Goal: Information Seeking & Learning: Find specific fact

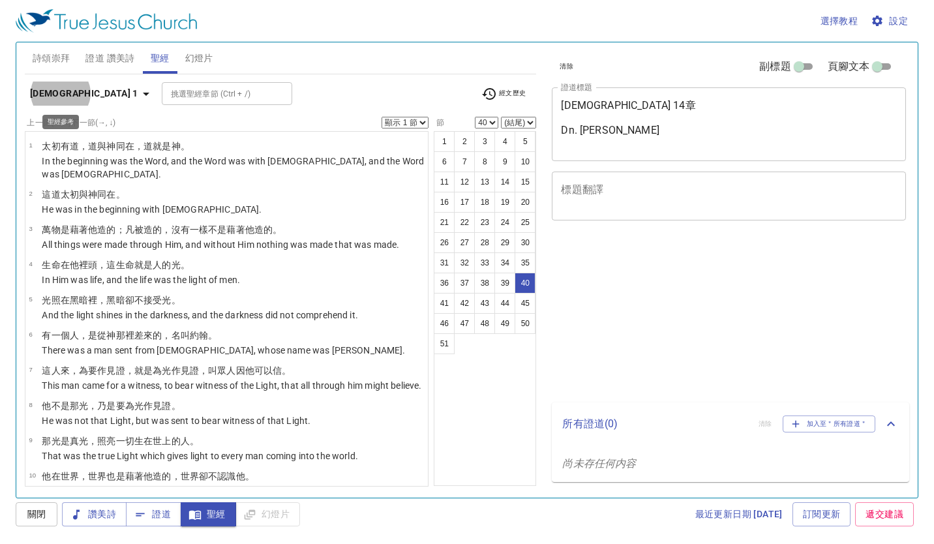
select select "40"
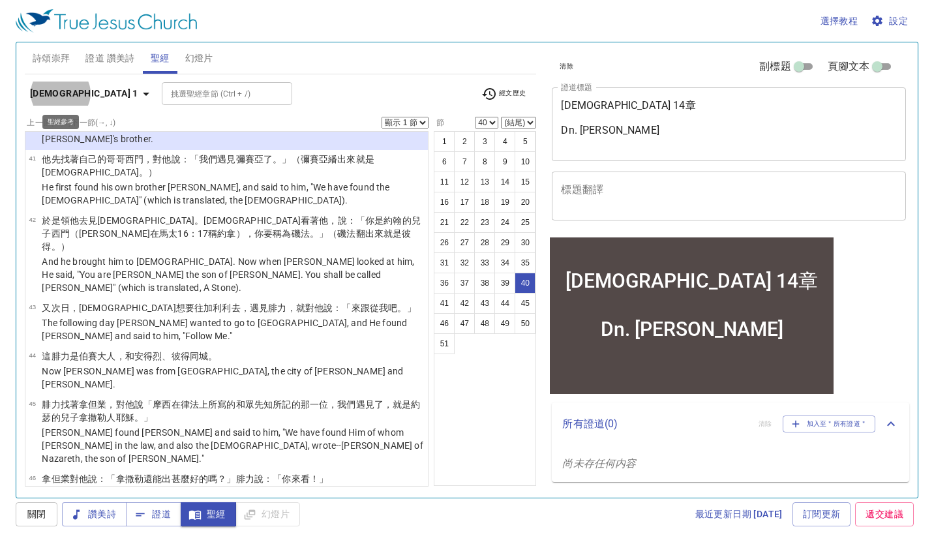
scroll to position [1788, 0]
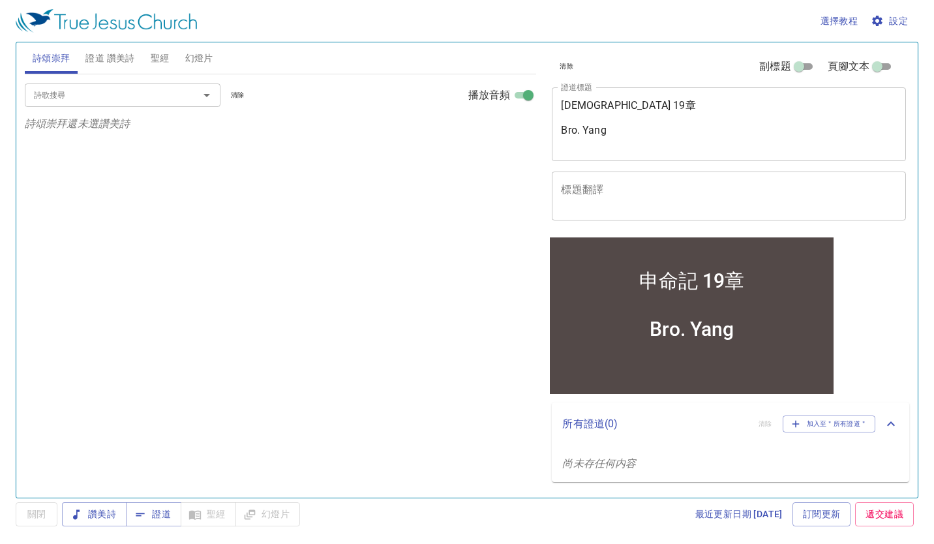
click at [162, 63] on span "聖經" at bounding box center [160, 58] width 19 height 16
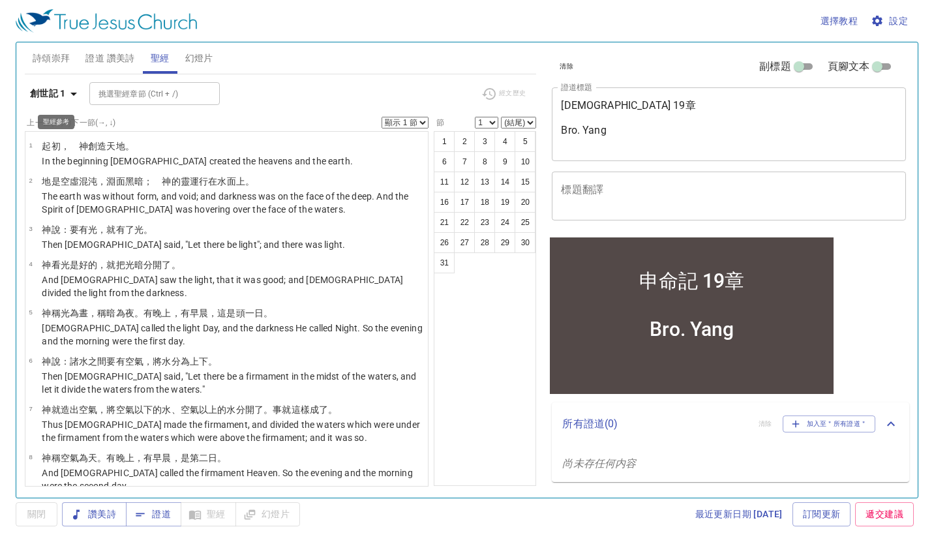
click at [56, 95] on b "創世記 1" at bounding box center [48, 93] width 36 height 16
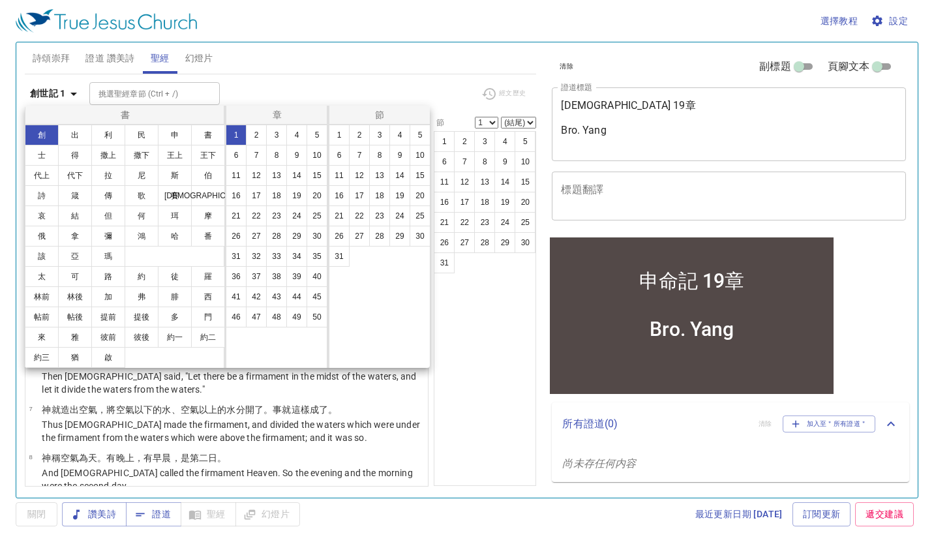
click at [106, 273] on button "路" at bounding box center [108, 276] width 34 height 21
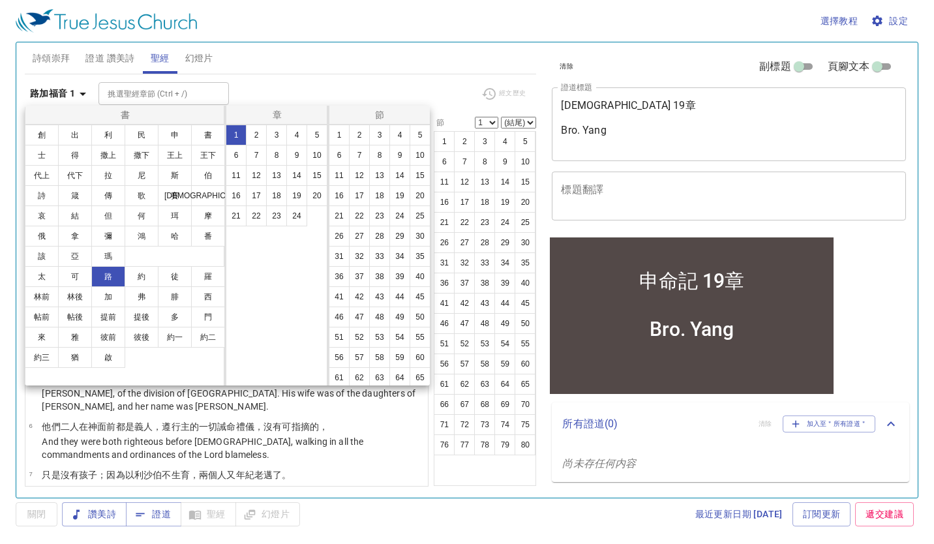
click at [291, 132] on button "4" at bounding box center [296, 135] width 21 height 21
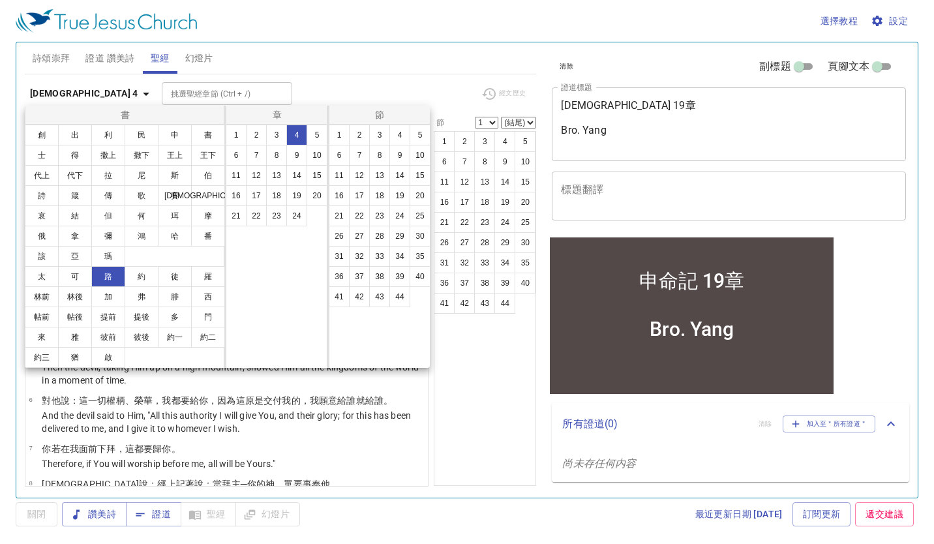
click at [462, 387] on div at bounding box center [467, 272] width 934 height 544
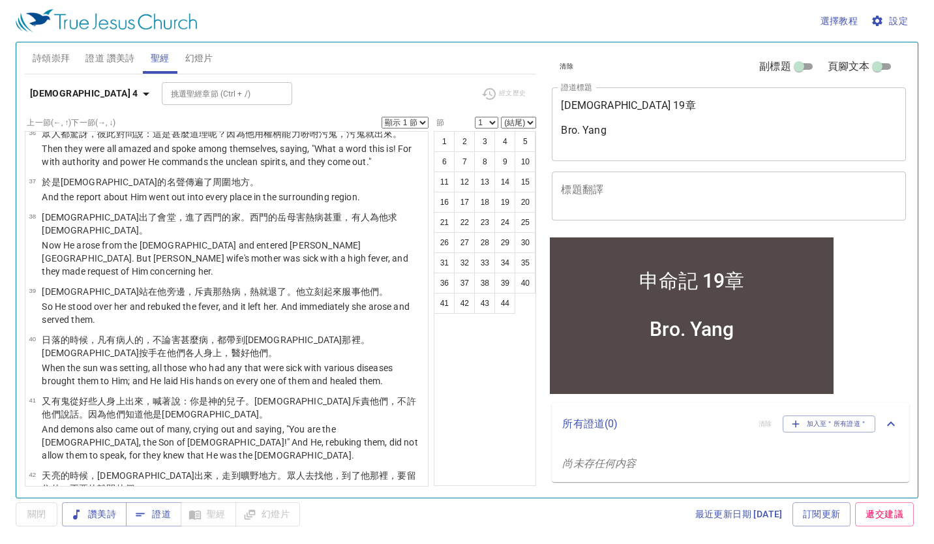
scroll to position [1807, 0]
click at [503, 306] on button "44" at bounding box center [504, 303] width 21 height 21
select select "1"
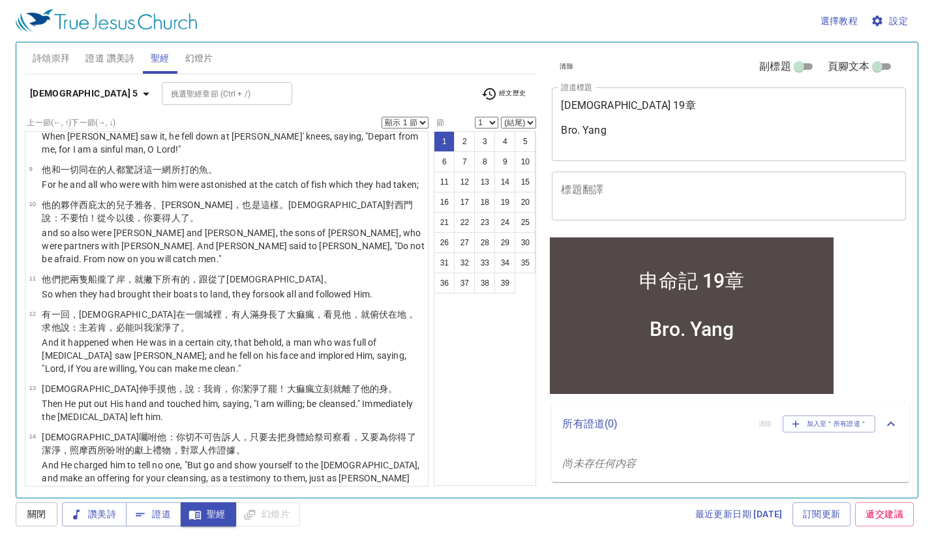
scroll to position [376, 0]
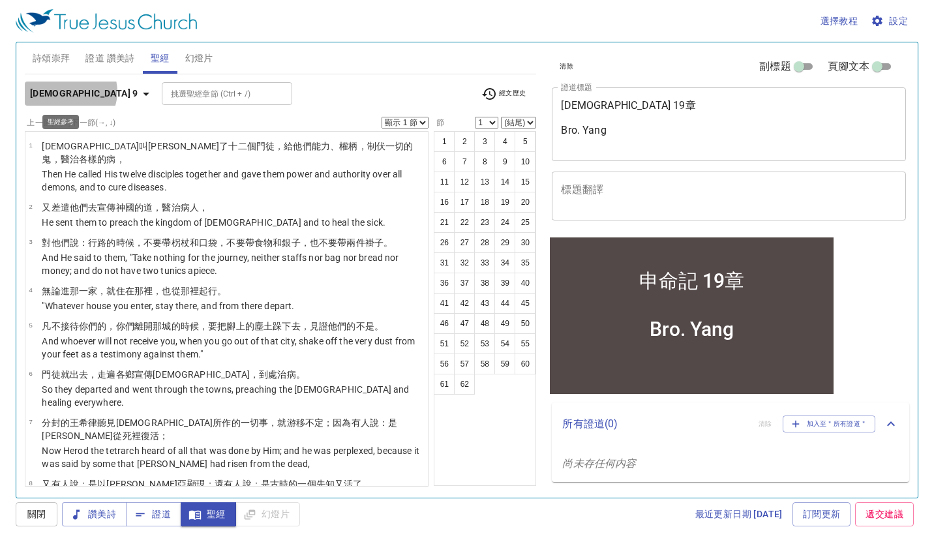
click at [70, 91] on b "路加福音 9" at bounding box center [84, 93] width 108 height 16
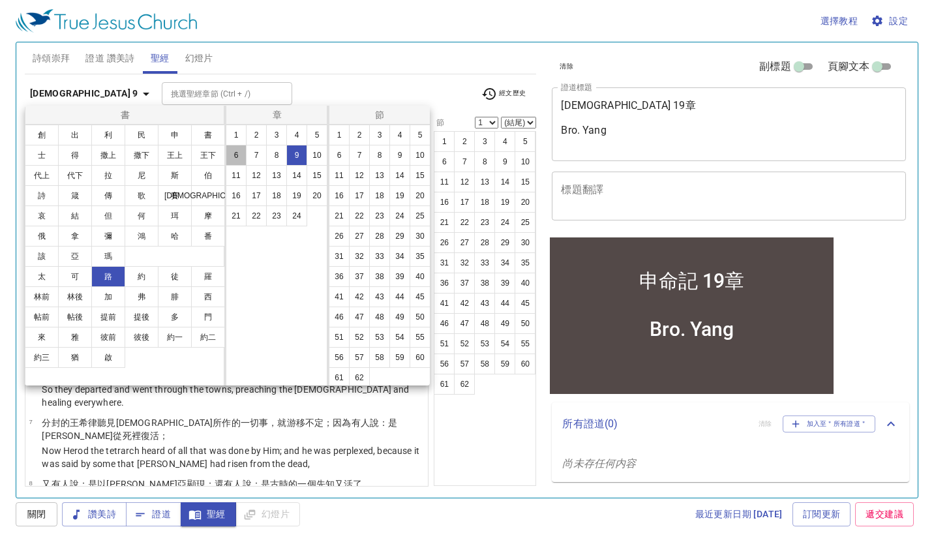
click at [239, 159] on button "6" at bounding box center [236, 155] width 21 height 21
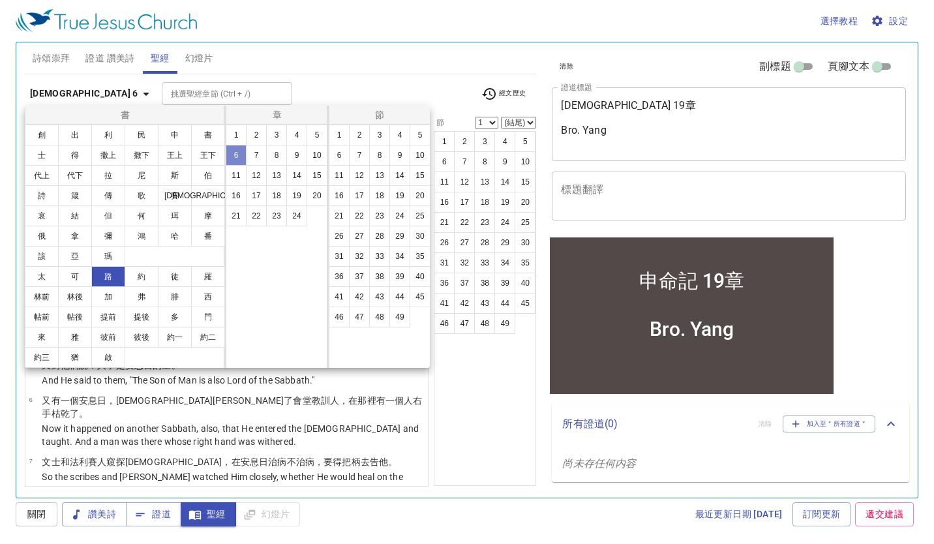
click at [239, 159] on button "6" at bounding box center [236, 155] width 21 height 21
click at [506, 431] on div at bounding box center [467, 272] width 934 height 544
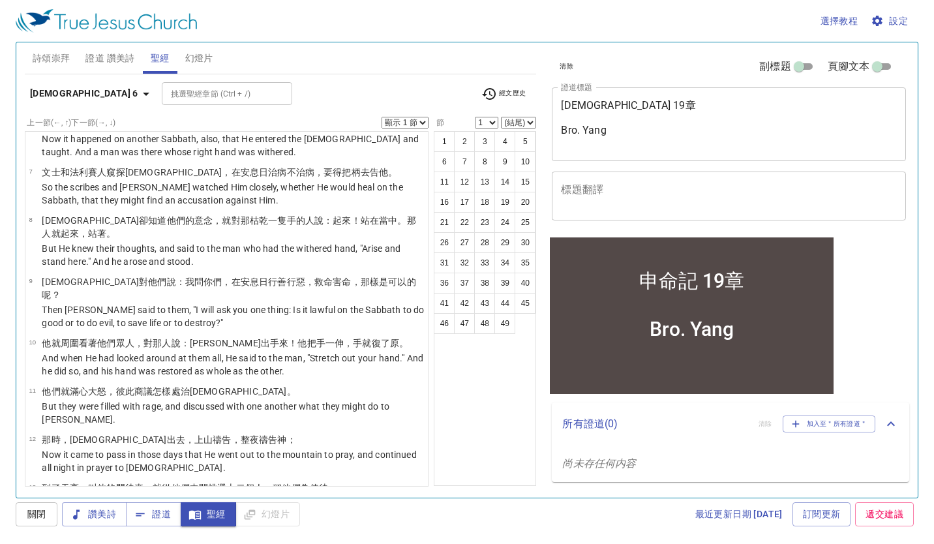
scroll to position [326, 0]
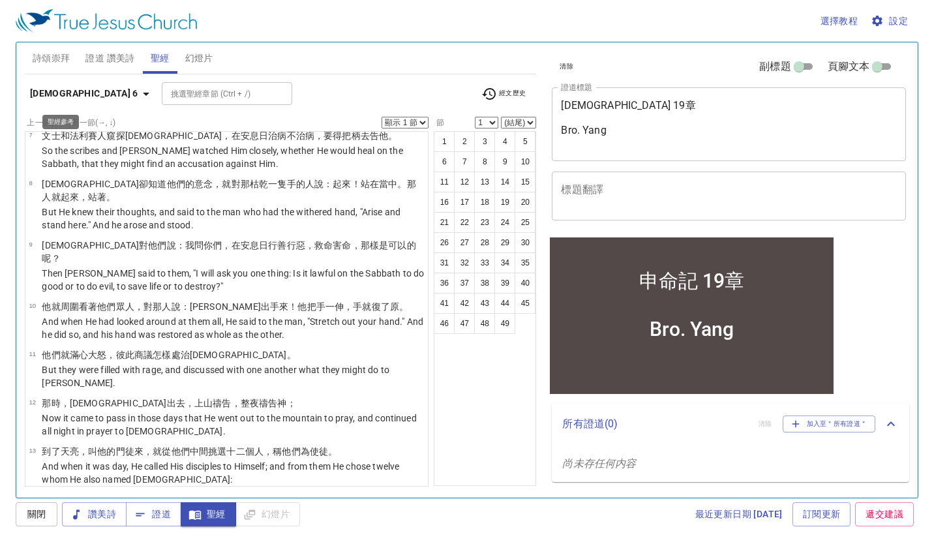
click at [138, 93] on icon "button" at bounding box center [146, 94] width 16 height 16
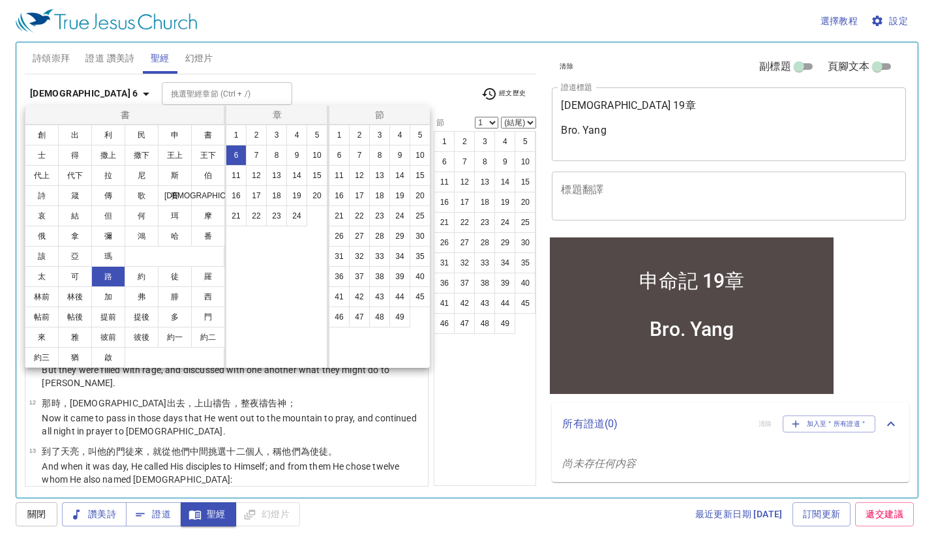
click at [299, 160] on button "9" at bounding box center [296, 155] width 21 height 21
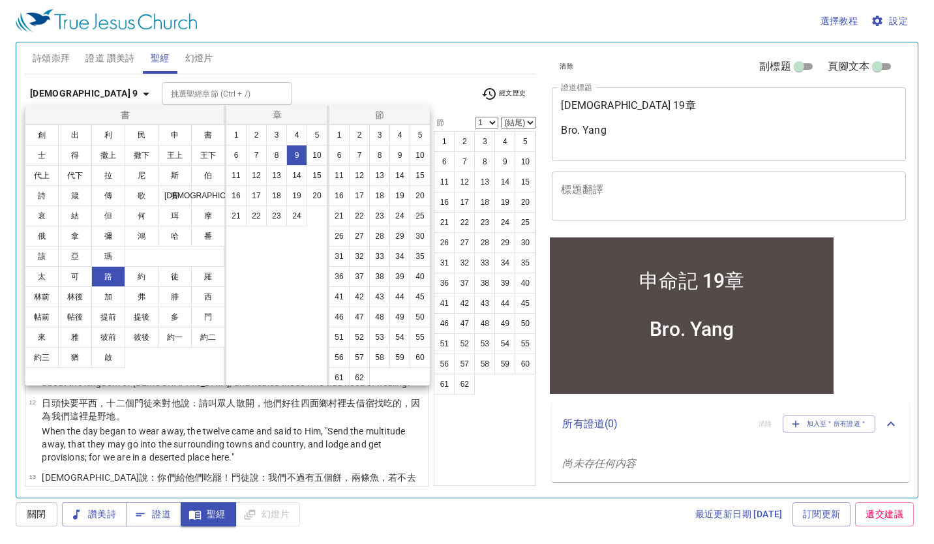
scroll to position [0, 0]
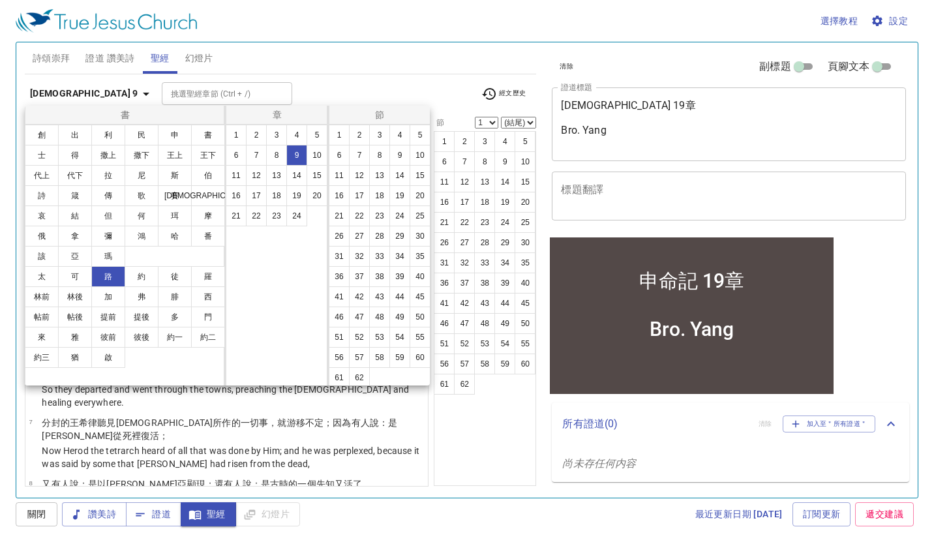
click at [468, 449] on div at bounding box center [467, 272] width 934 height 544
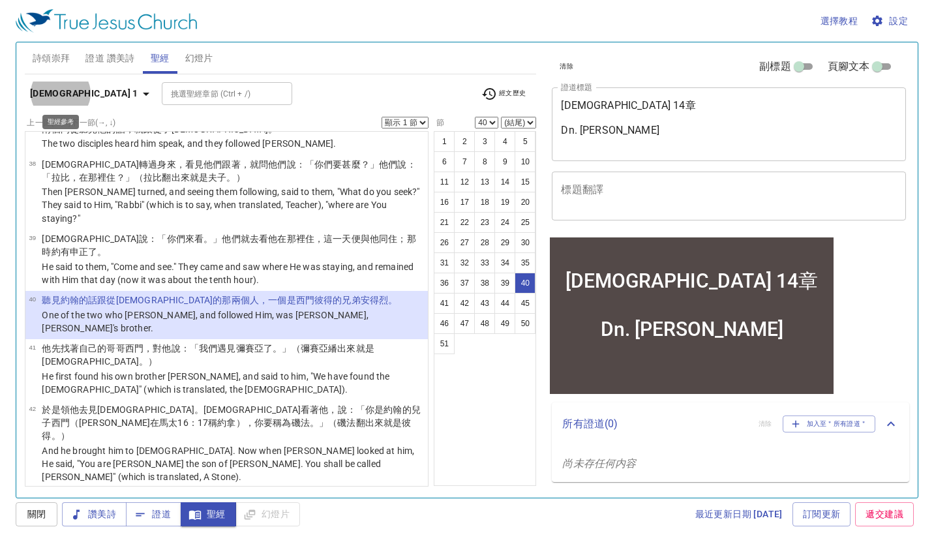
scroll to position [1493, 0]
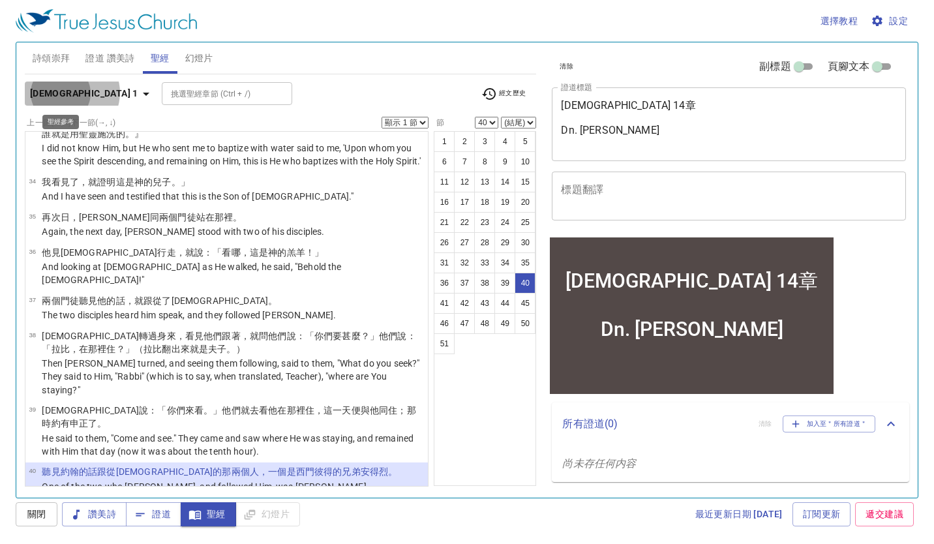
click at [71, 93] on b "[DEMOGRAPHIC_DATA] 1" at bounding box center [84, 93] width 108 height 16
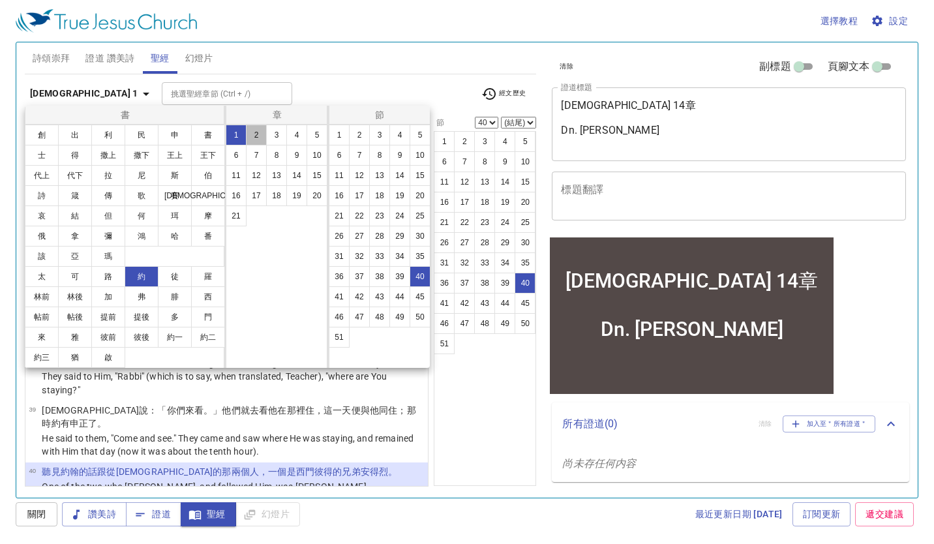
click at [255, 133] on button "2" at bounding box center [256, 135] width 21 height 21
select select "1"
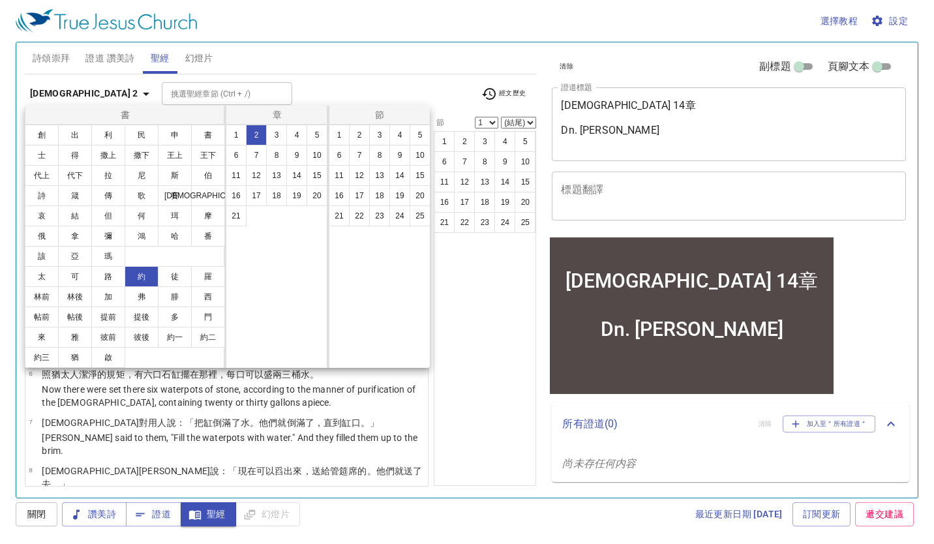
click at [509, 369] on div at bounding box center [467, 272] width 934 height 544
